Goal: Purchase product/service

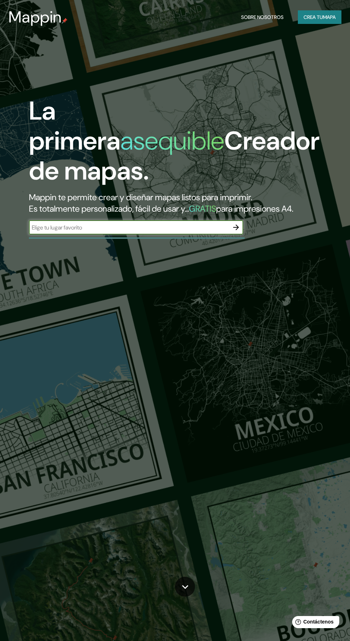
click at [130, 232] on input "text" at bounding box center [129, 228] width 200 height 8
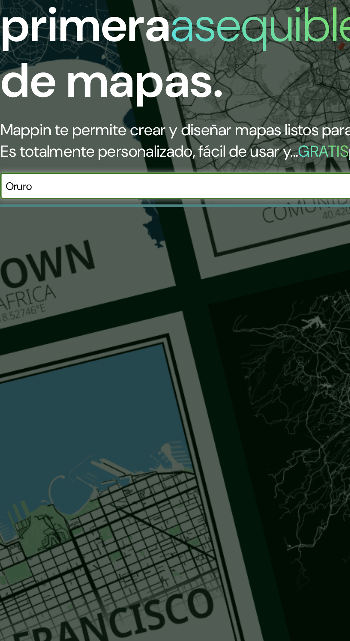
type input "Oruro [GEOGRAPHIC_DATA]"
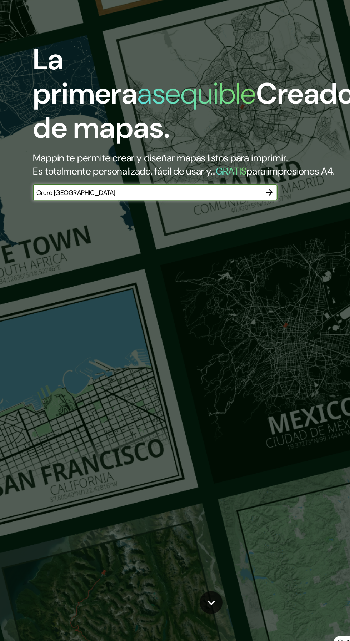
click at [237, 230] on icon "button" at bounding box center [236, 228] width 6 height 6
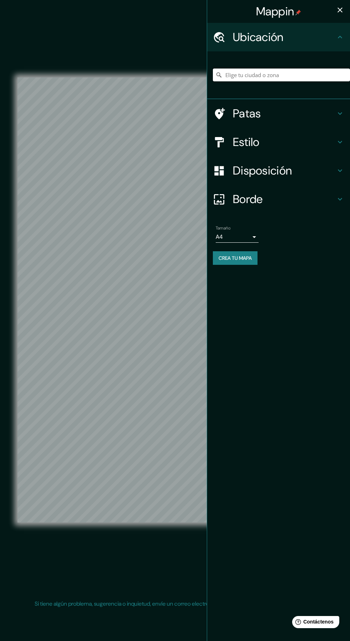
click at [258, 74] on input "Elige tu ciudad o zona" at bounding box center [281, 75] width 137 height 13
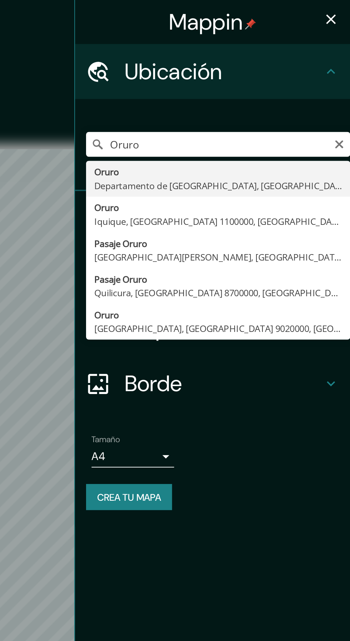
type input "Oruro, Departamento de [GEOGRAPHIC_DATA], [GEOGRAPHIC_DATA]"
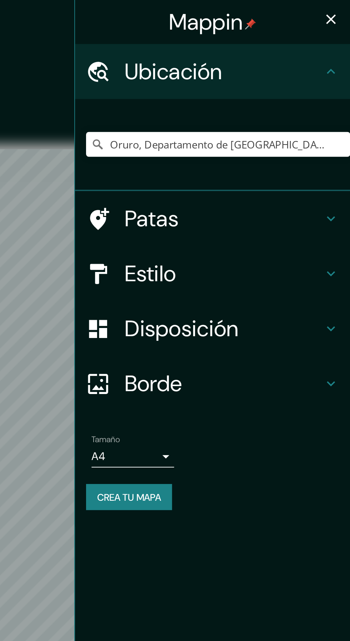
click at [339, 11] on icon "button" at bounding box center [340, 10] width 5 height 5
